Goal: Check status: Check status

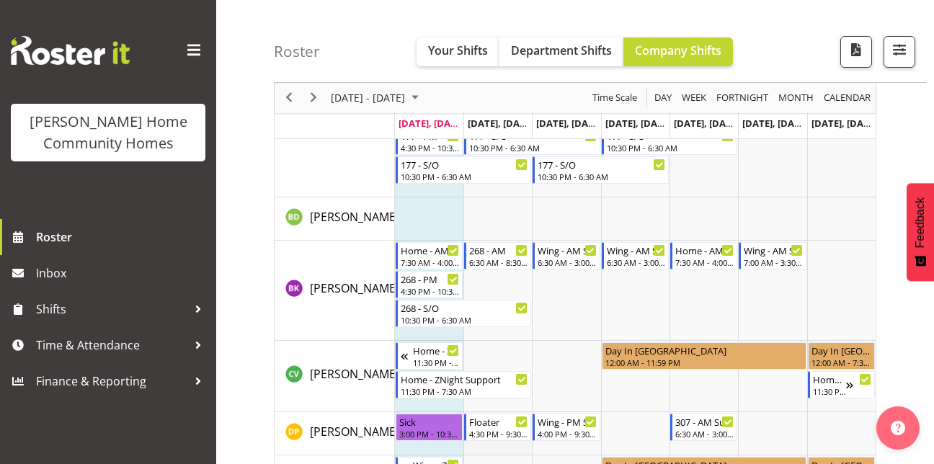
scroll to position [248, 0]
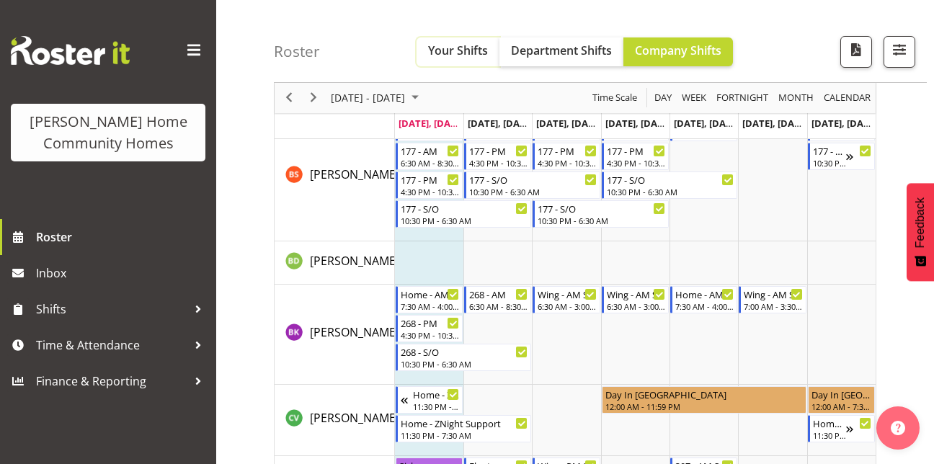
click at [451, 58] on span "Your Shifts" at bounding box center [458, 51] width 60 height 16
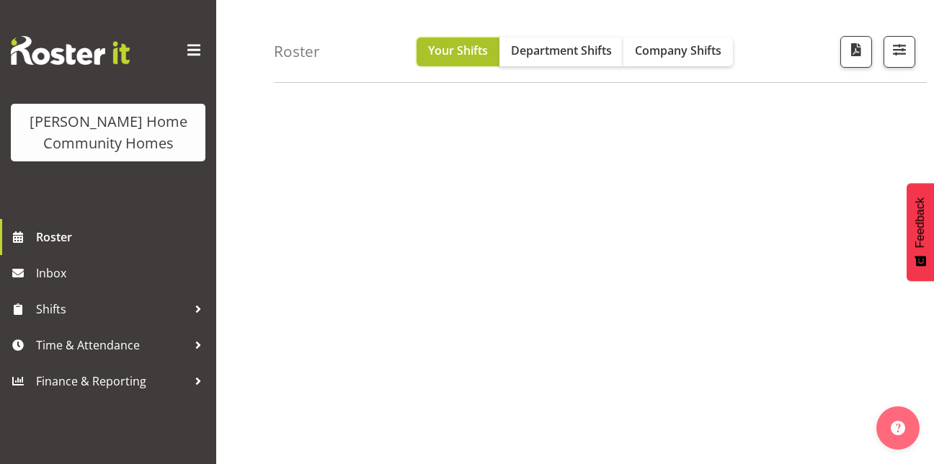
scroll to position [245, 0]
click at [451, 58] on span "Your Shifts" at bounding box center [458, 51] width 60 height 16
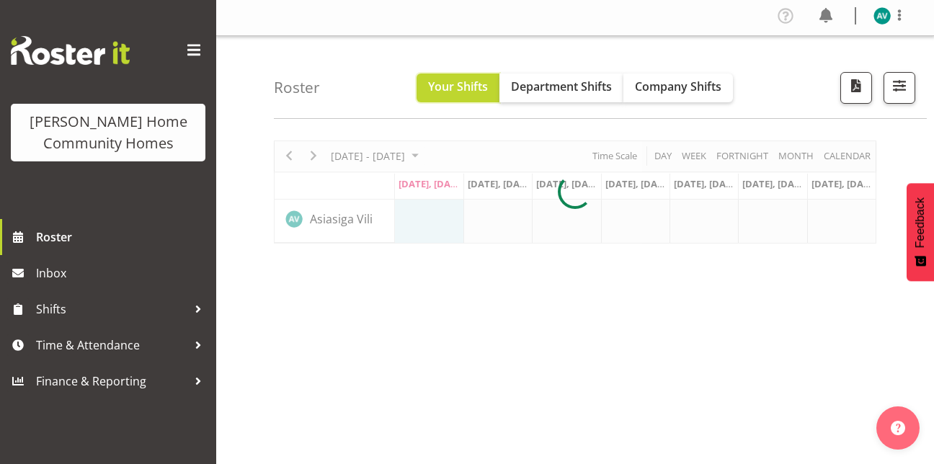
scroll to position [2, 0]
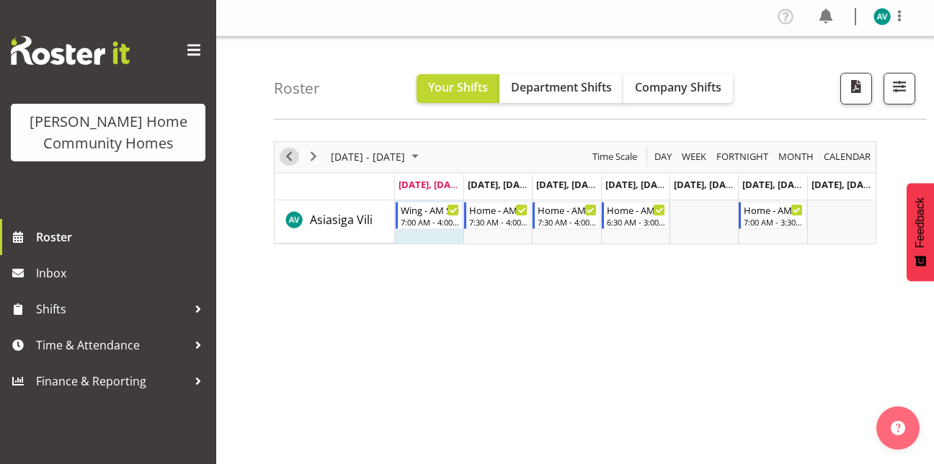
click at [295, 160] on span "Previous" at bounding box center [288, 157] width 17 height 18
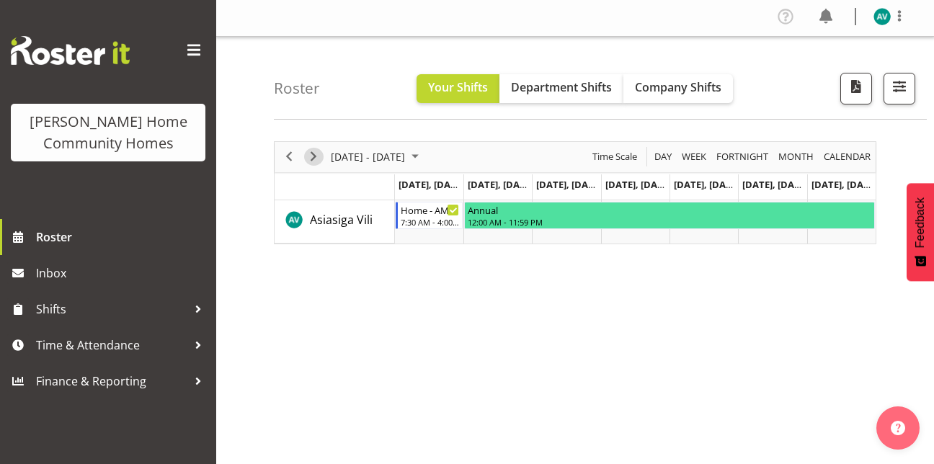
click at [321, 155] on span "Next" at bounding box center [313, 157] width 17 height 18
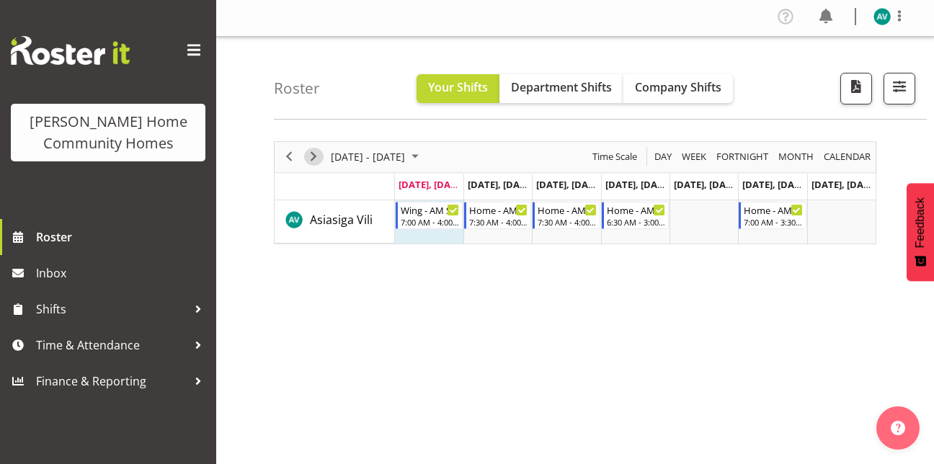
click at [314, 165] on span "Next" at bounding box center [313, 157] width 17 height 18
click at [319, 164] on span "Next" at bounding box center [313, 157] width 17 height 18
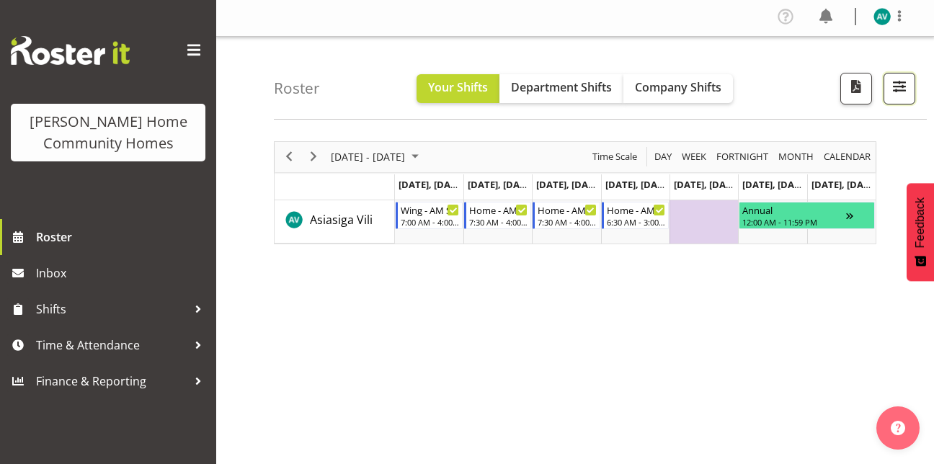
click at [898, 87] on span "button" at bounding box center [899, 86] width 19 height 19
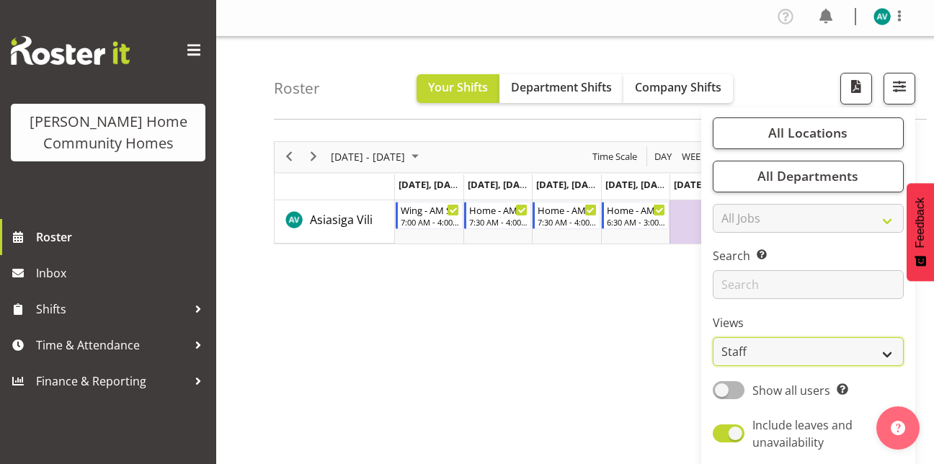
click at [753, 356] on select "Staff Role Shift - Horizontal Shift - Vertical Staff - Location" at bounding box center [807, 351] width 191 height 29
select select "role"
click at [713, 337] on select "Staff Role Shift - Horizontal Shift - Vertical Staff - Location" at bounding box center [807, 351] width 191 height 29
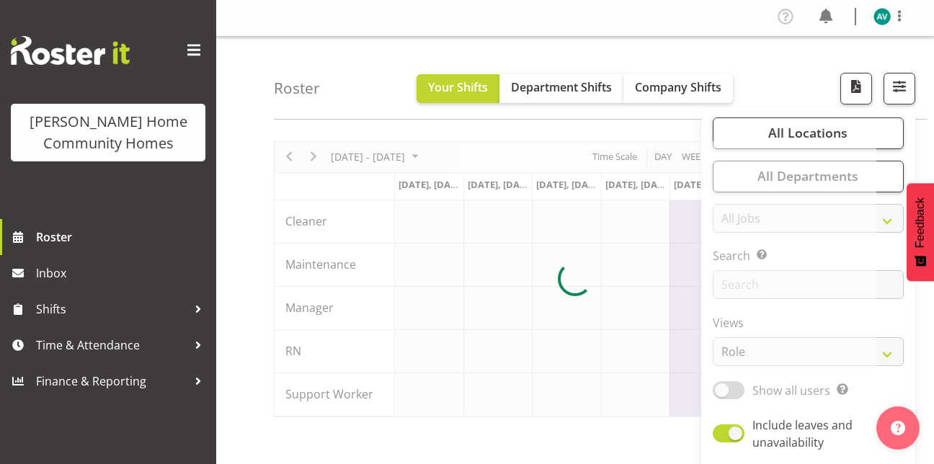
click at [803, 74] on div "Roster Your Shifts Department Shifts Company Shifts All Locations Clear [STREET…" at bounding box center [600, 78] width 653 height 83
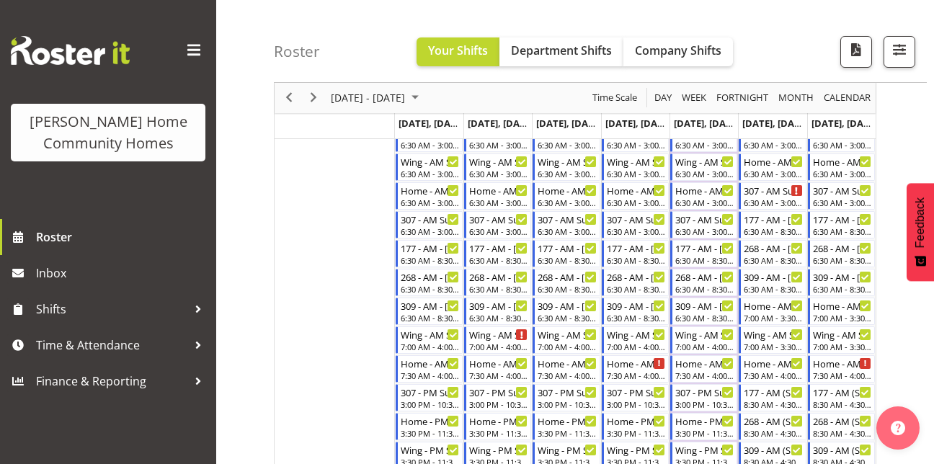
scroll to position [281, 0]
click at [504, 362] on div "Home - AM Support 3 - [PERSON_NAME]" at bounding box center [498, 361] width 59 height 14
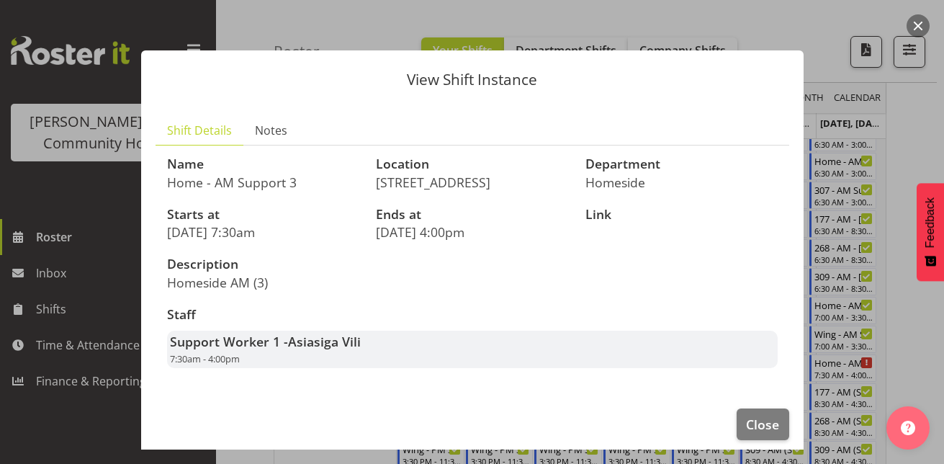
click at [836, 24] on div at bounding box center [472, 232] width 944 height 464
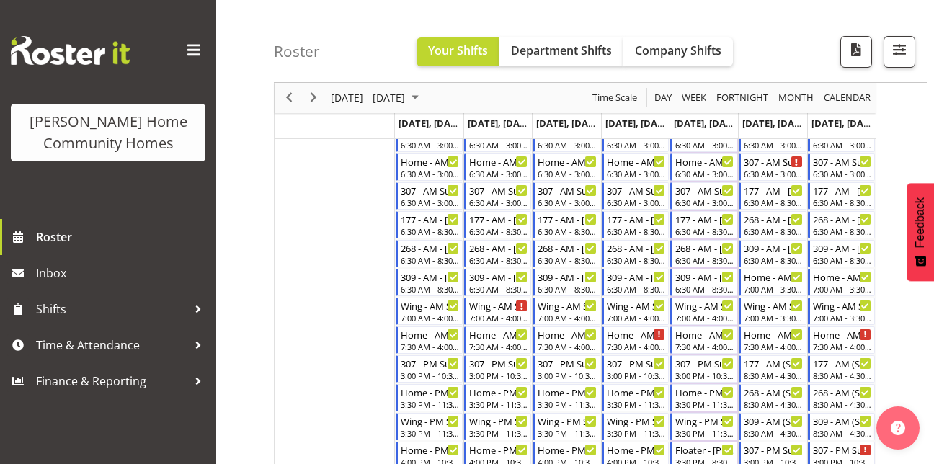
scroll to position [310, 0]
click at [630, 339] on div "Home - AM Support 3 - Unfilled" at bounding box center [636, 333] width 59 height 14
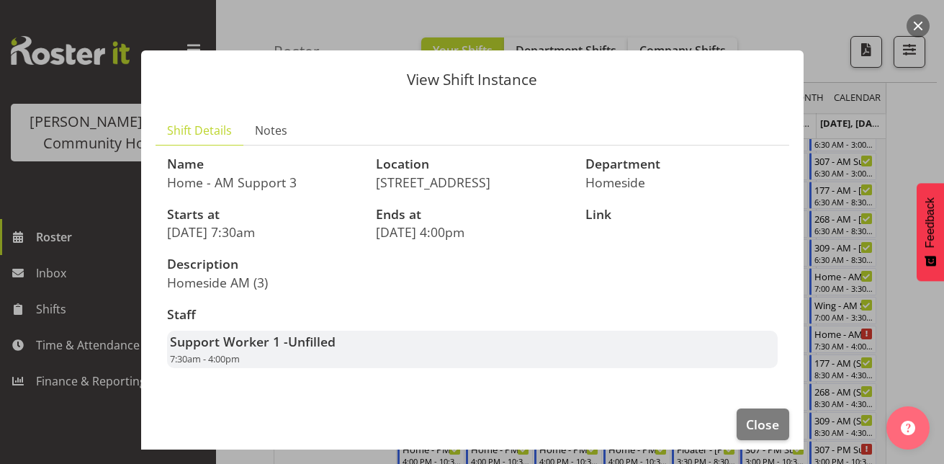
click at [830, 49] on div at bounding box center [472, 232] width 944 height 464
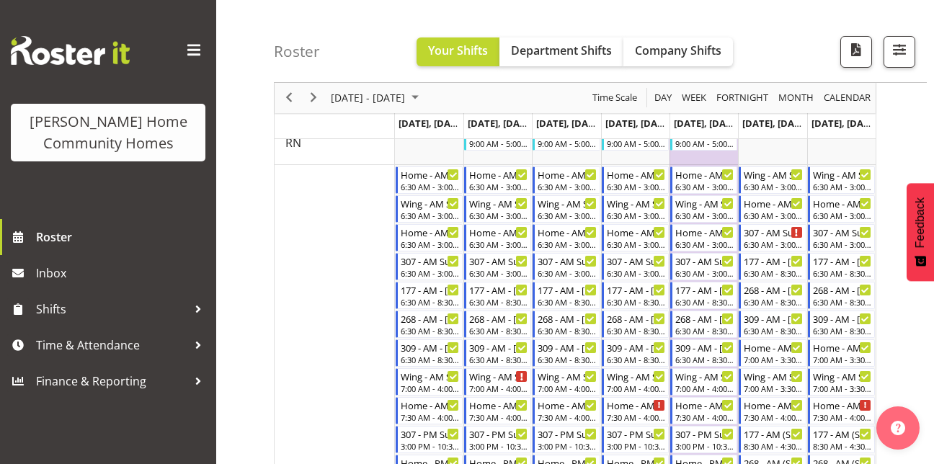
scroll to position [220, 0]
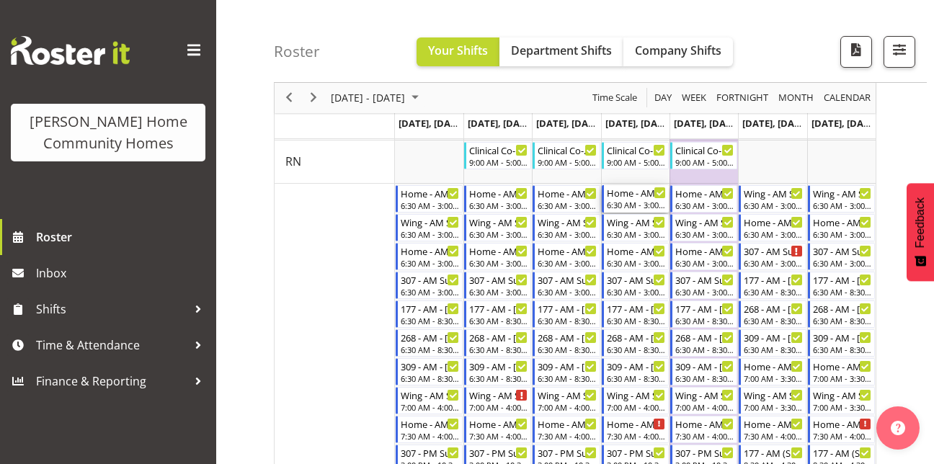
click at [628, 205] on div "6:30 AM - 3:00 PM" at bounding box center [636, 205] width 59 height 12
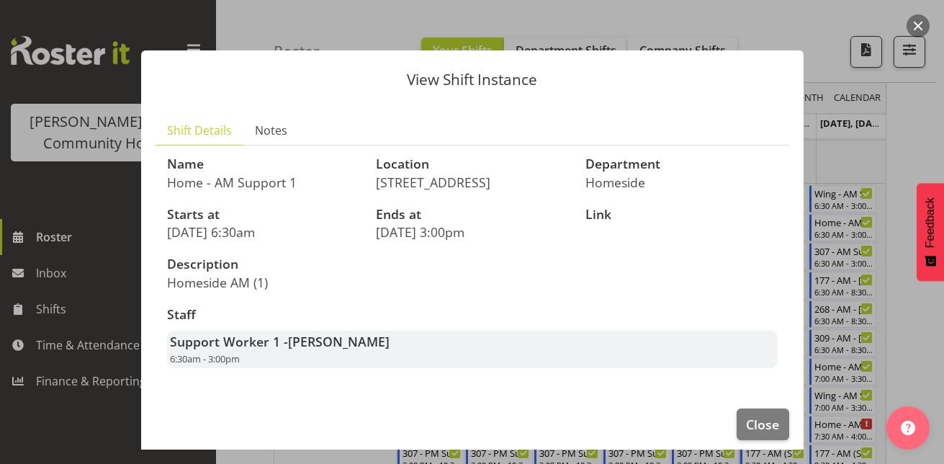
click at [838, 31] on div at bounding box center [472, 232] width 944 height 464
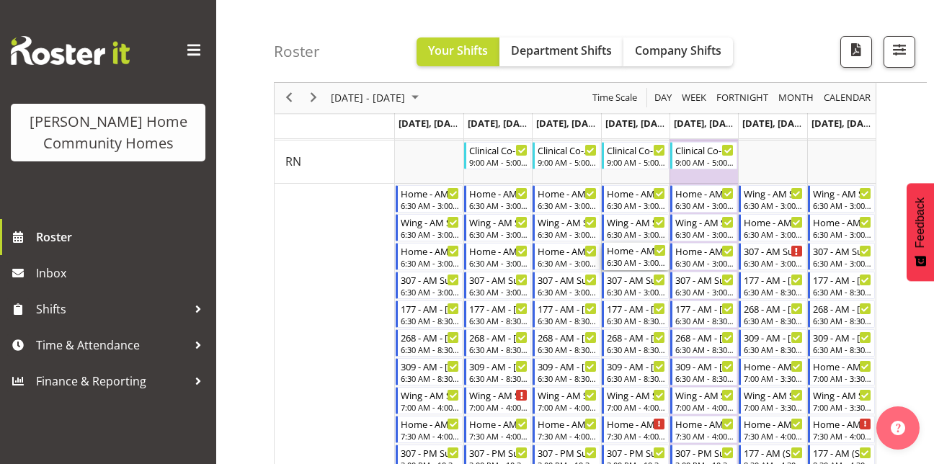
click at [633, 255] on div "Home - AM Support 2 - [PERSON_NAME]" at bounding box center [636, 250] width 59 height 14
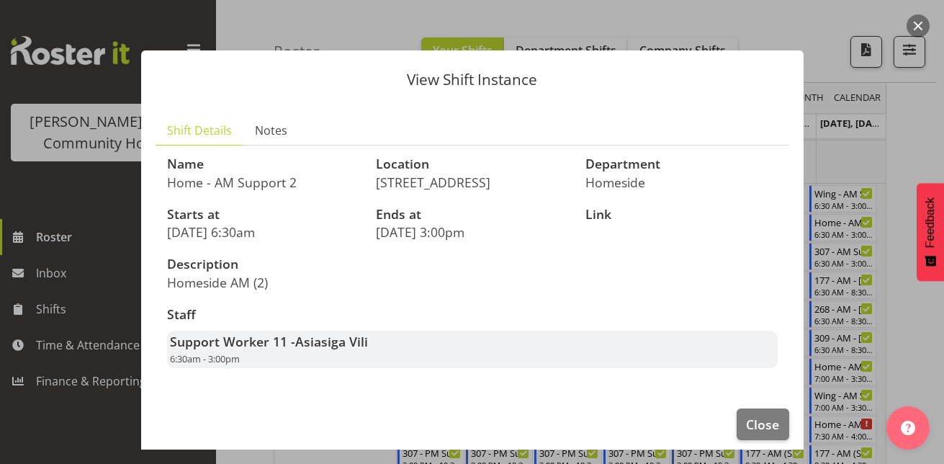
click at [841, 19] on div at bounding box center [472, 232] width 944 height 464
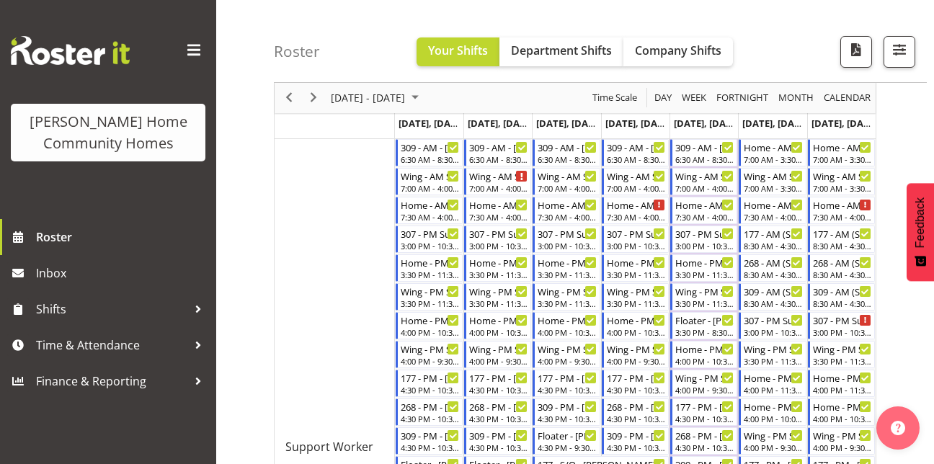
scroll to position [439, 0]
click at [746, 280] on div "268 - AM (Sat/Sun) - [PERSON_NAME] 8:30 AM - 4:30 PM" at bounding box center [771, 267] width 67 height 27
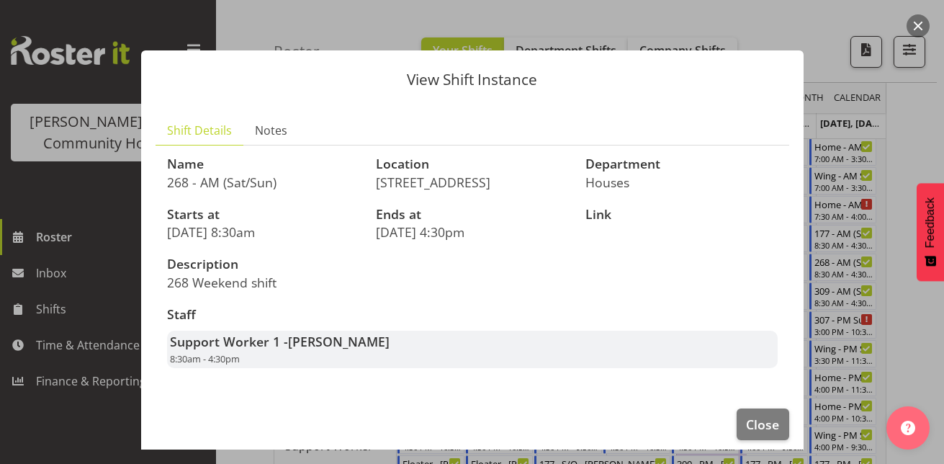
click at [901, 126] on div at bounding box center [472, 232] width 944 height 464
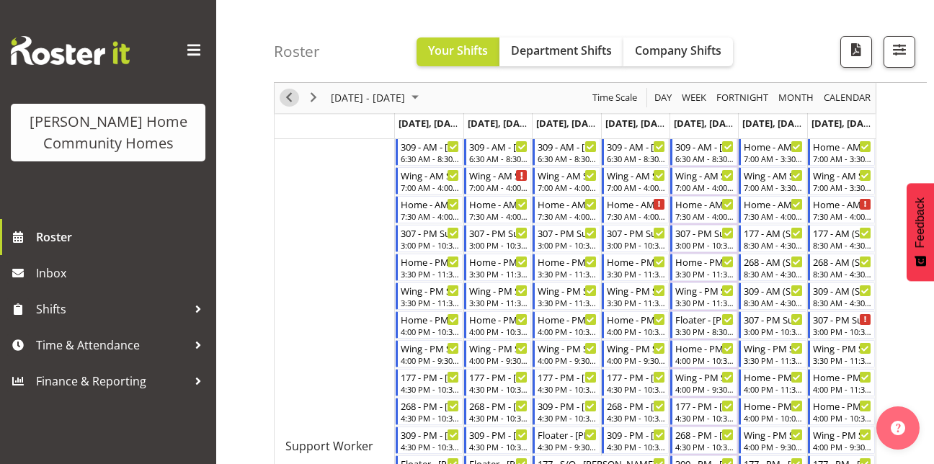
click at [290, 95] on span "Previous" at bounding box center [288, 98] width 17 height 18
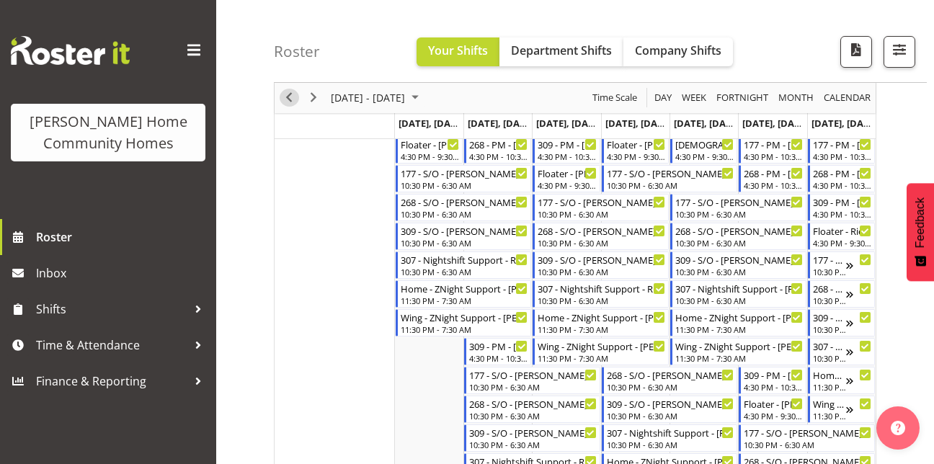
scroll to position [759, 0]
click at [291, 102] on span "Previous" at bounding box center [288, 98] width 17 height 18
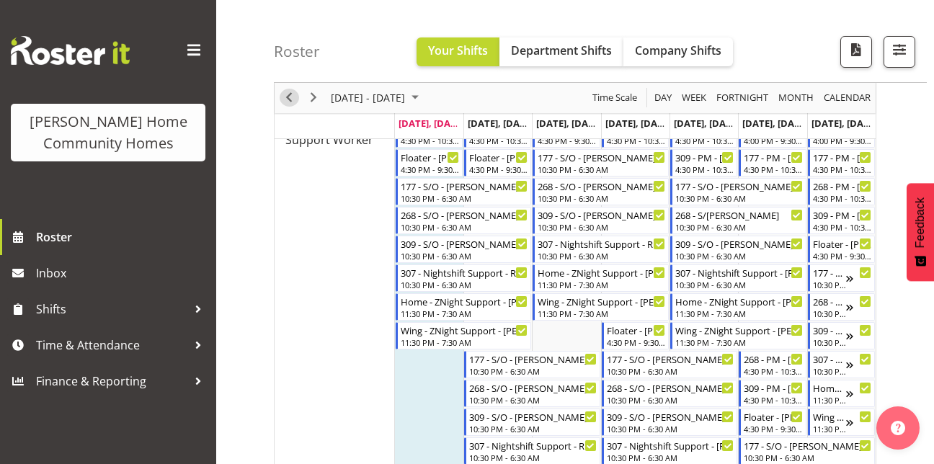
scroll to position [916, 0]
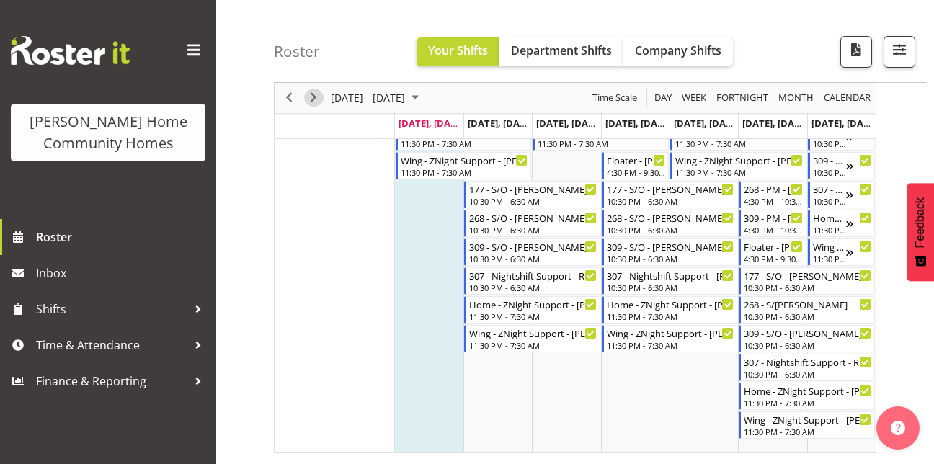
click at [313, 95] on span "Next" at bounding box center [313, 98] width 17 height 18
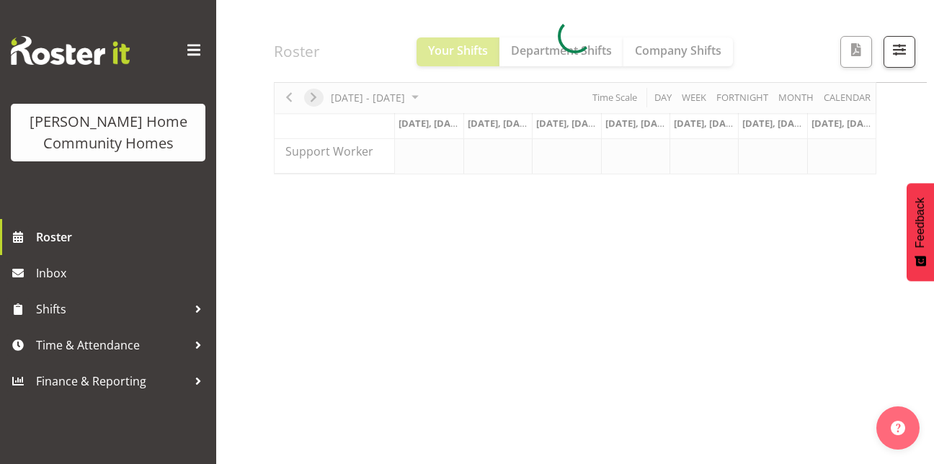
scroll to position [245, 0]
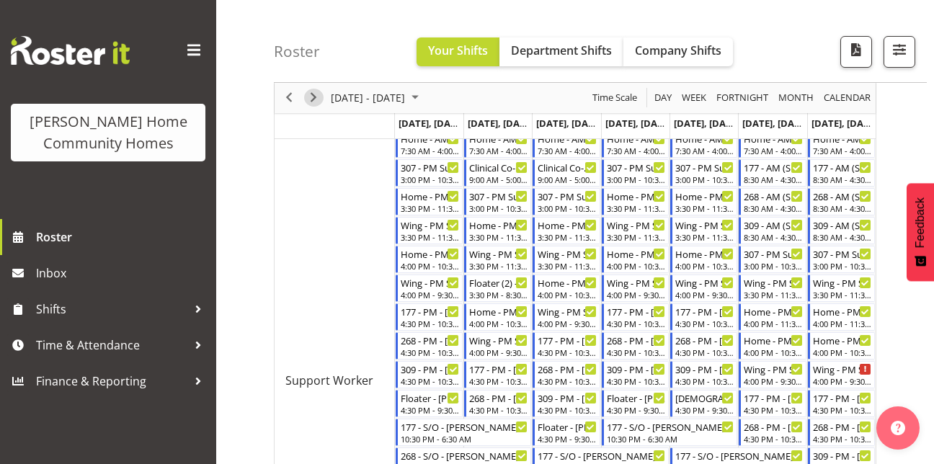
scroll to position [504, 0]
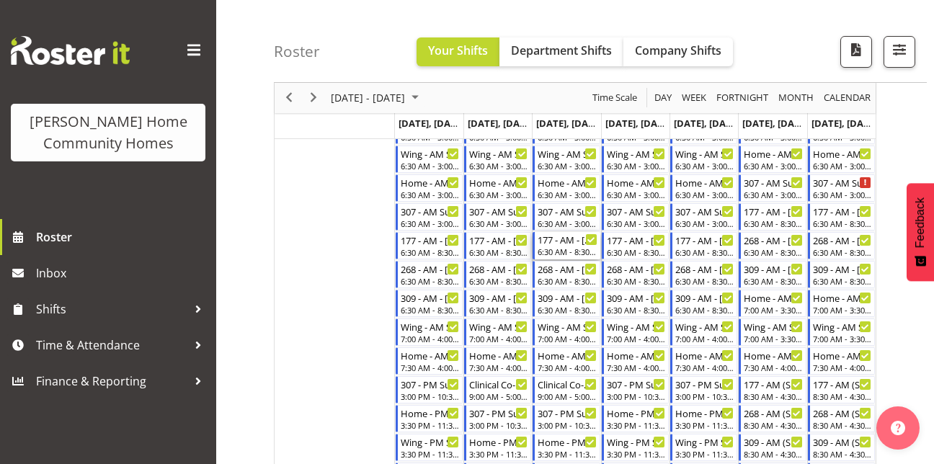
click at [596, 236] on div "177 - AM - [PERSON_NAME] 6:30 AM - 8:30 AM" at bounding box center [567, 245] width 65 height 27
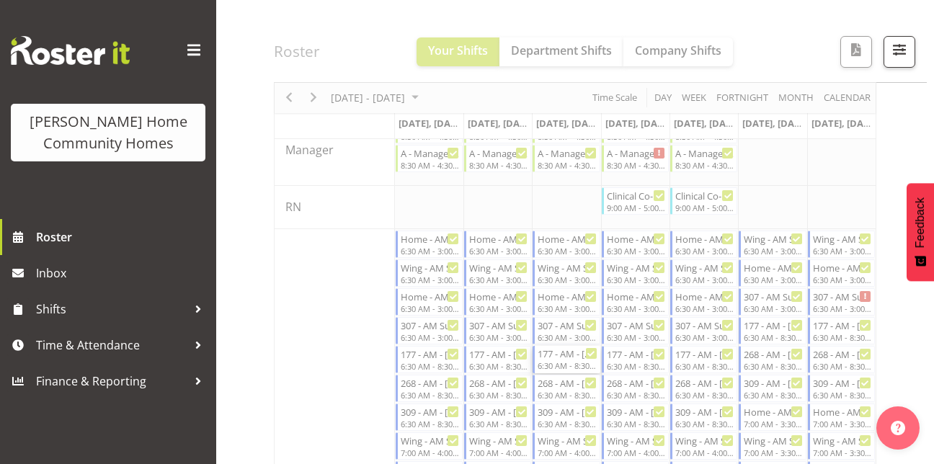
scroll to position [173, 0]
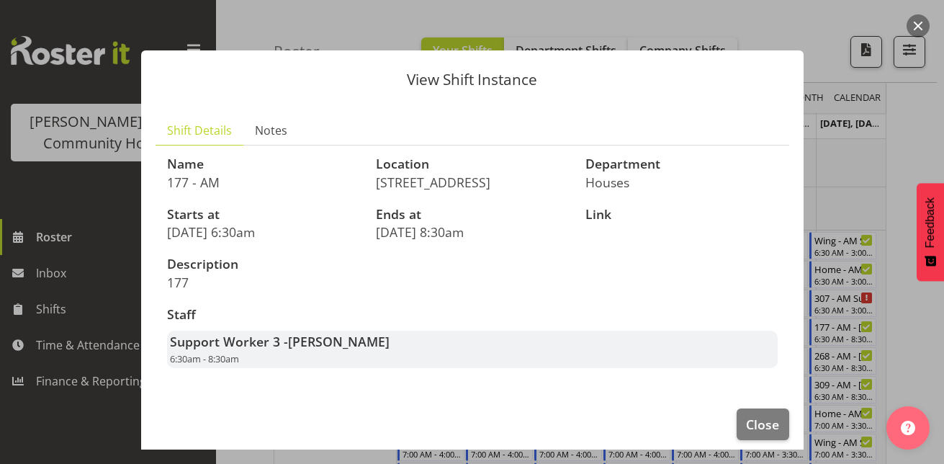
click at [887, 143] on div at bounding box center [472, 232] width 944 height 464
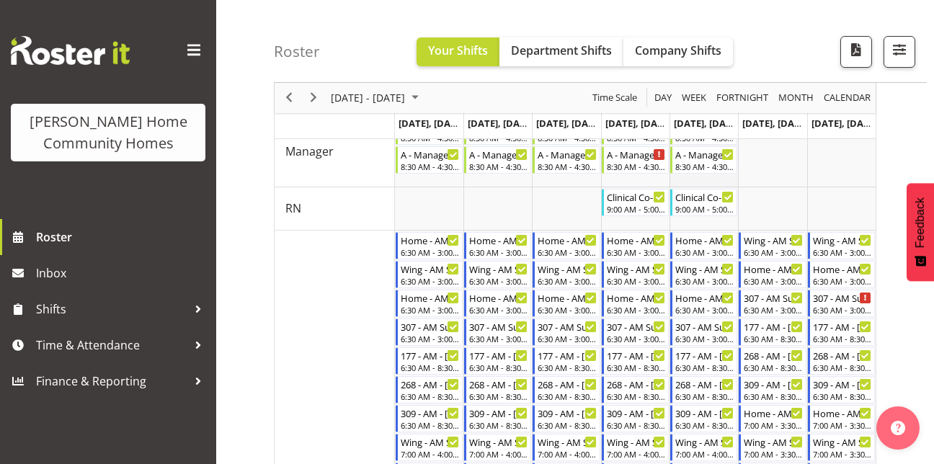
scroll to position [0, 0]
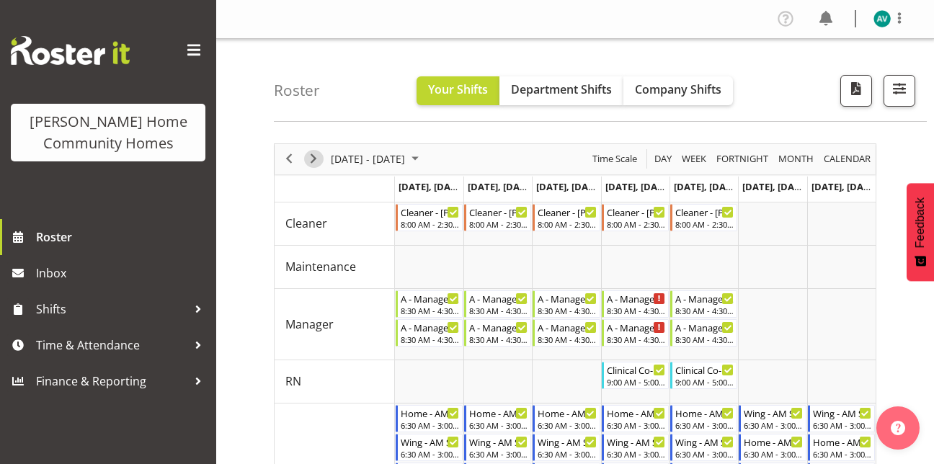
click at [315, 157] on span "Next" at bounding box center [313, 159] width 17 height 18
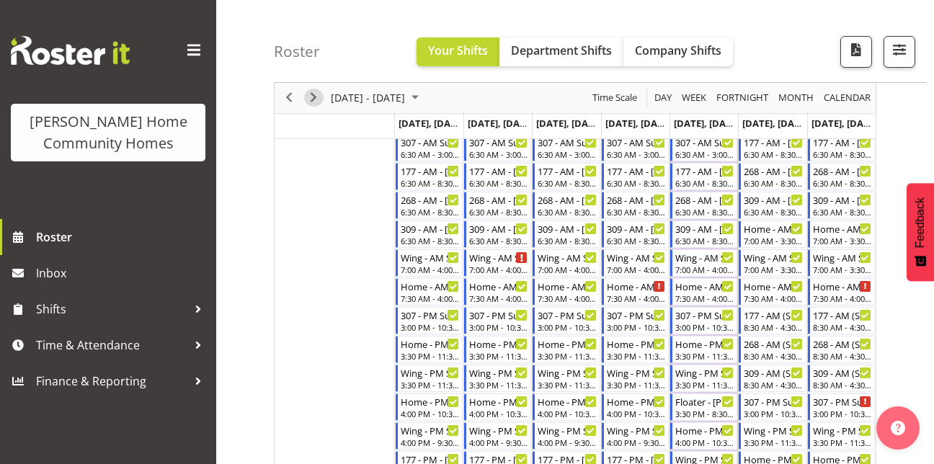
scroll to position [307, 0]
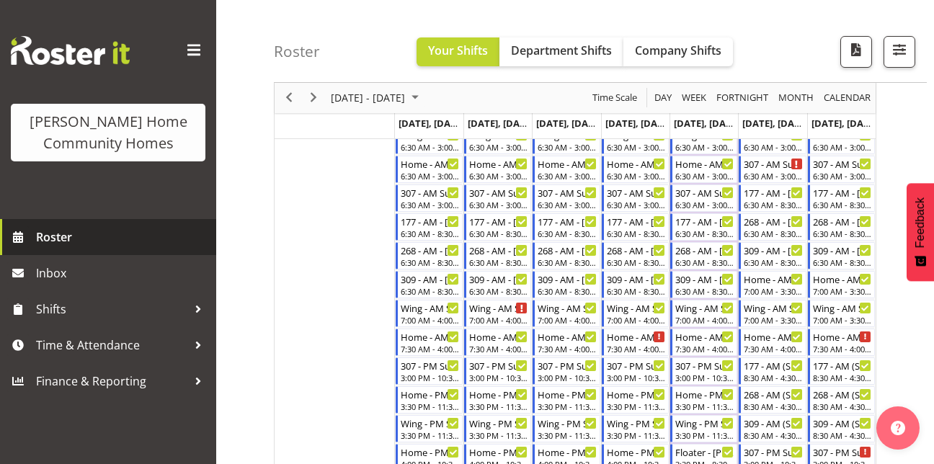
click at [84, 238] on span "Roster" at bounding box center [122, 237] width 173 height 22
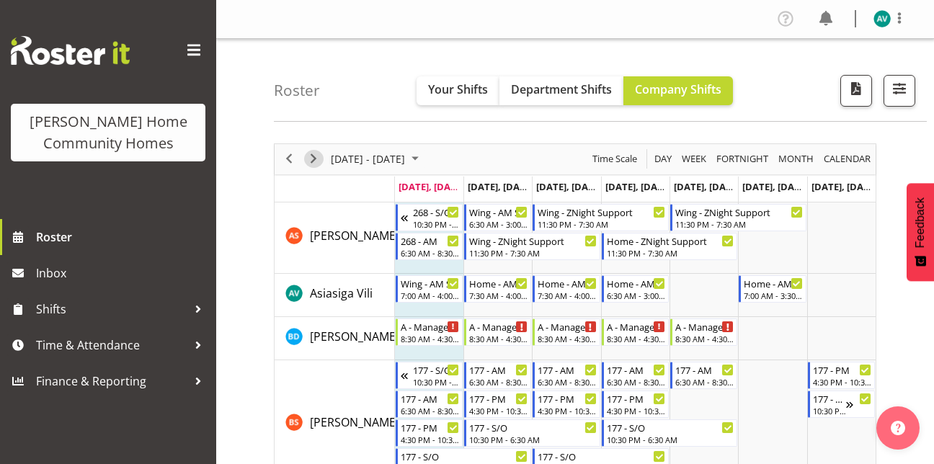
click at [312, 160] on span "Next" at bounding box center [313, 159] width 17 height 18
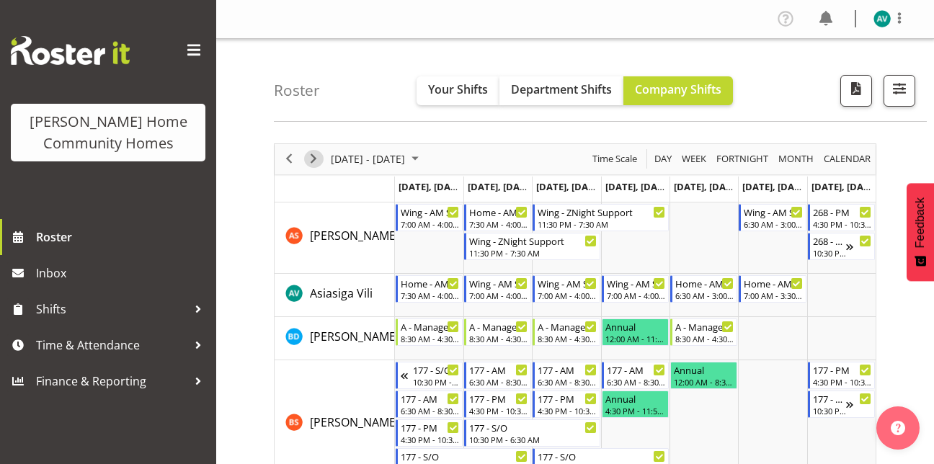
click at [313, 160] on span "Next" at bounding box center [313, 159] width 17 height 18
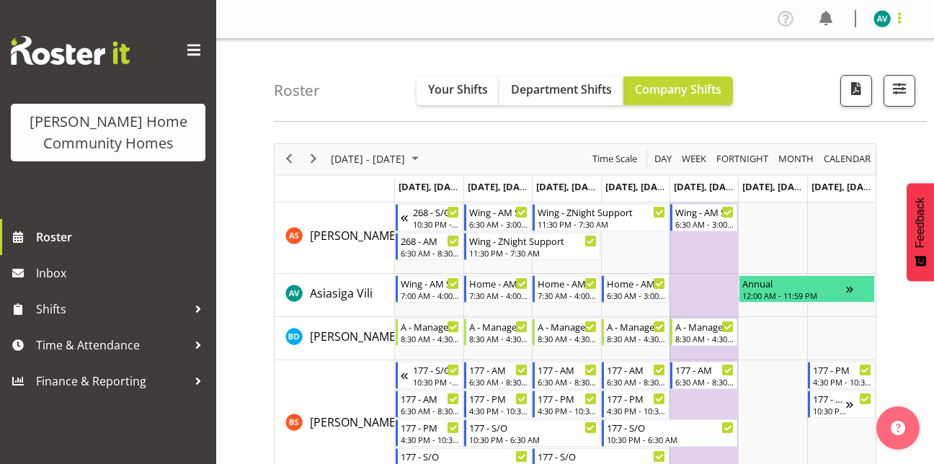
click at [901, 13] on span at bounding box center [898, 17] width 17 height 17
click at [813, 78] on link "Log Out" at bounding box center [838, 76] width 138 height 26
